Goal: Check status: Check status

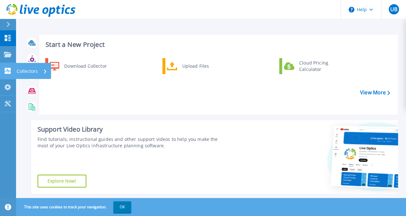
click at [8, 71] on icon at bounding box center [8, 71] width 6 height 6
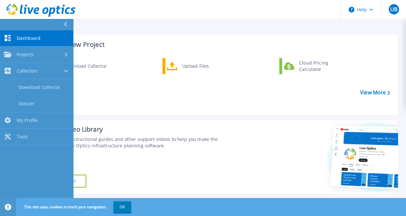
click at [30, 38] on span "Dashboard" at bounding box center [29, 38] width 24 height 6
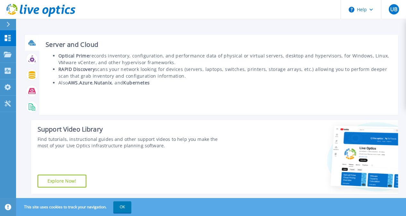
click at [31, 45] on icon at bounding box center [33, 45] width 6 height 2
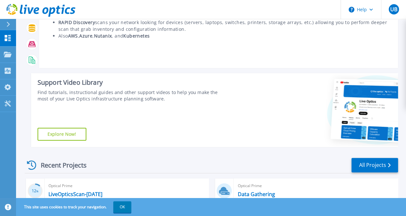
scroll to position [130, 0]
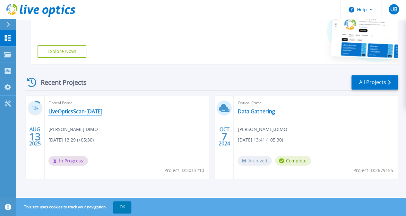
click at [90, 109] on link "LiveOpticsScan-[DATE]" at bounding box center [75, 111] width 54 height 6
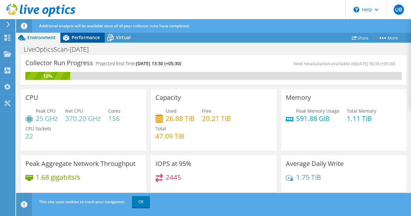
click at [78, 39] on span "Performance" at bounding box center [86, 37] width 28 height 6
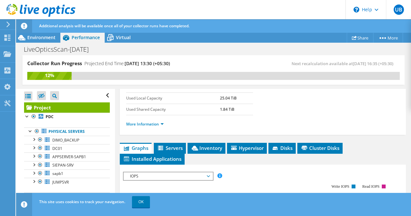
scroll to position [121, 0]
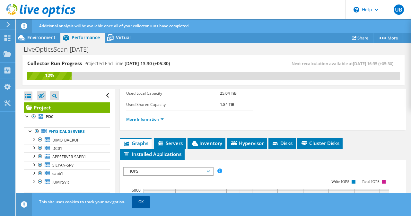
click at [122, 37] on span "Virtual" at bounding box center [123, 37] width 15 height 6
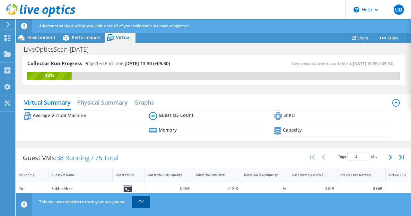
click at [141, 204] on link "OK" at bounding box center [141, 202] width 18 height 12
